Goal: Transaction & Acquisition: Purchase product/service

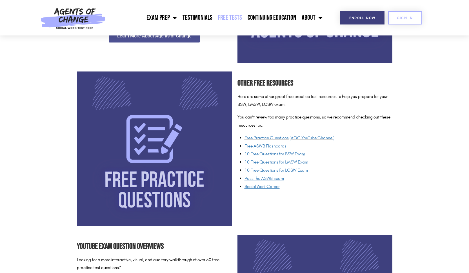
scroll to position [378, 0]
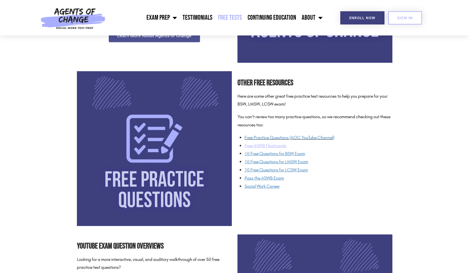
click at [247, 143] on u "Free ASWB Flashcards" at bounding box center [266, 145] width 42 height 5
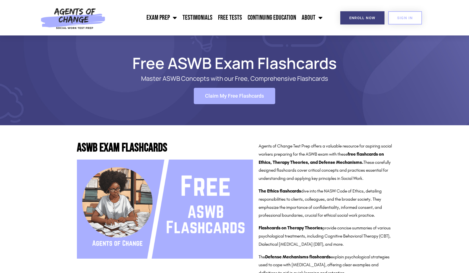
click at [237, 99] on link "Claim My Free Flashcards" at bounding box center [234, 96] width 81 height 16
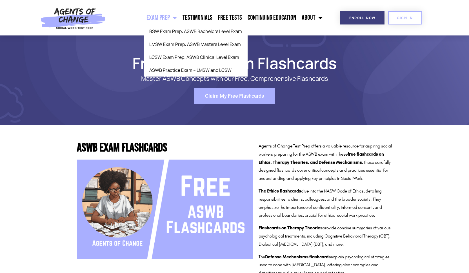
click at [165, 20] on link "Exam Prep" at bounding box center [162, 18] width 36 height 14
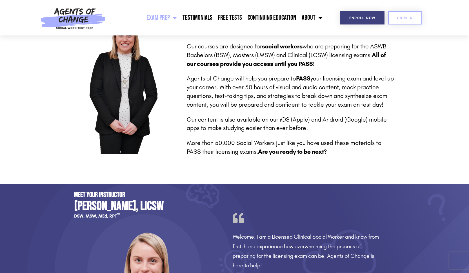
scroll to position [266, 0]
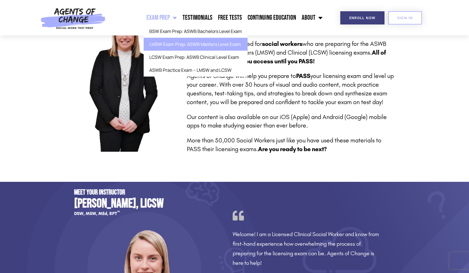
click at [177, 38] on link "LMSW Exam Prep: ASWB Masters Level Exam" at bounding box center [196, 44] width 104 height 13
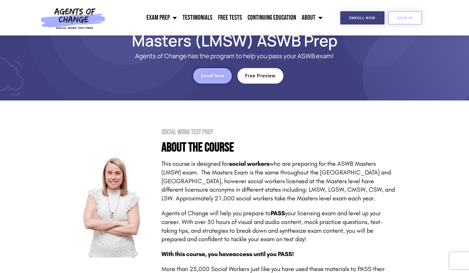
scroll to position [31, 0]
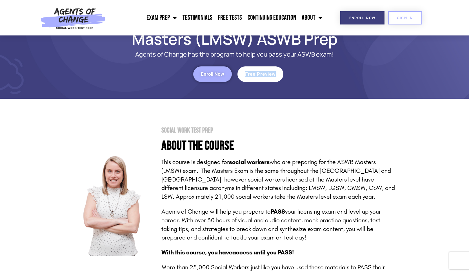
drag, startPoint x: 241, startPoint y: 81, endPoint x: 250, endPoint y: 77, distance: 10.0
click at [250, 77] on div "Free Preview" at bounding box center [315, 75] width 155 height 16
click at [250, 77] on link "Free Preview" at bounding box center [261, 75] width 46 height 16
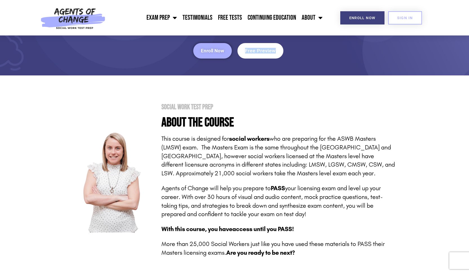
scroll to position [52, 0]
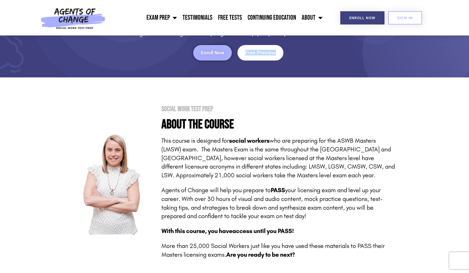
click at [209, 54] on span "Enroll Now" at bounding box center [212, 52] width 23 height 5
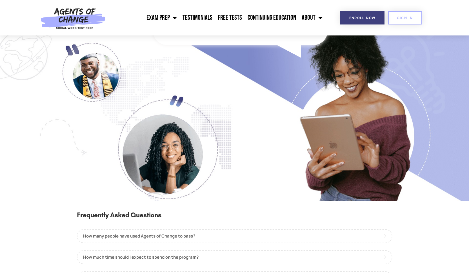
scroll to position [448, 0]
